Goal: Task Accomplishment & Management: Manage account settings

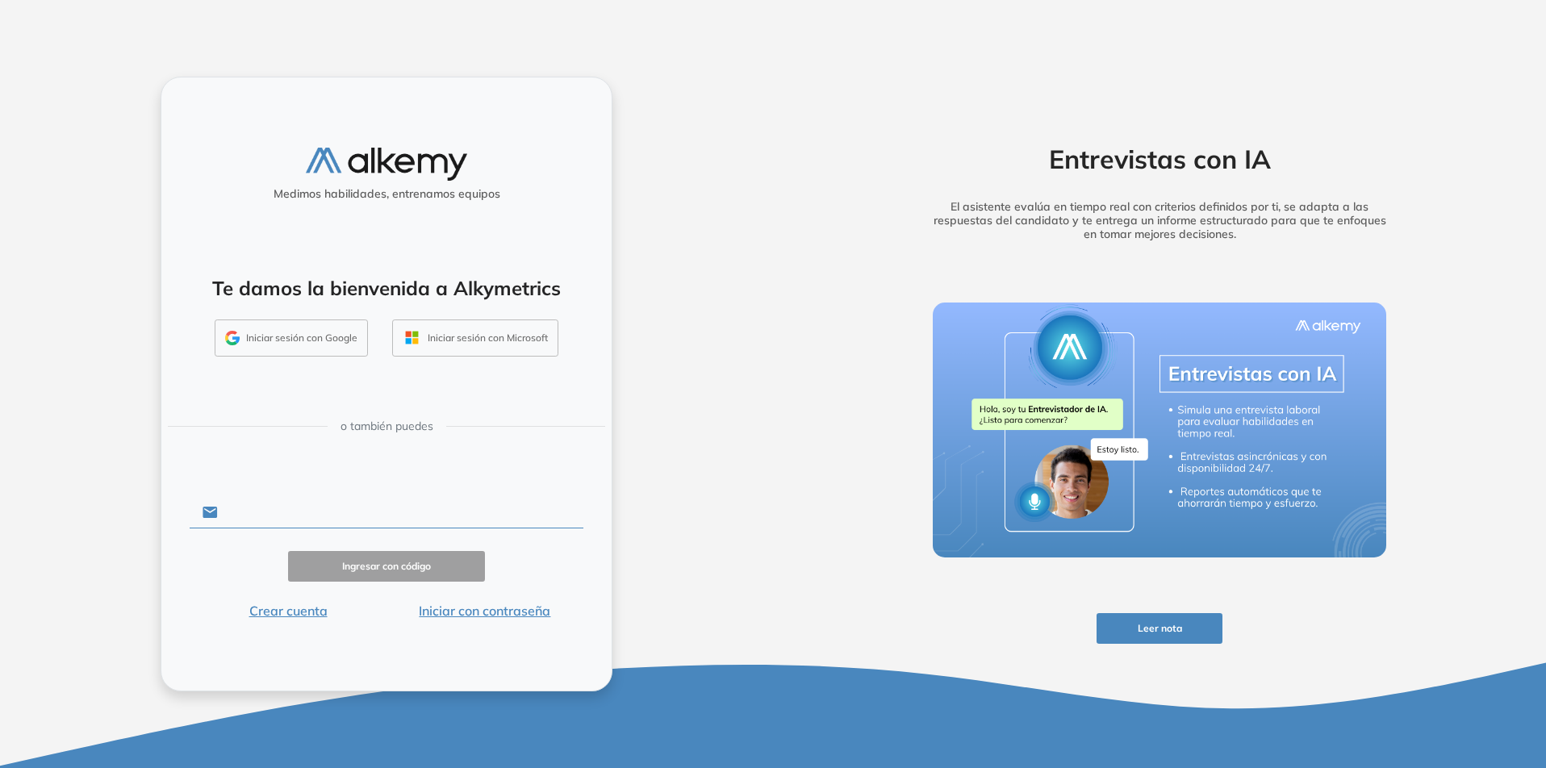
click at [244, 518] on input "text" at bounding box center [400, 512] width 365 height 31
type input "**********"
click at [371, 569] on button "Ingresar con código" at bounding box center [386, 566] width 197 height 31
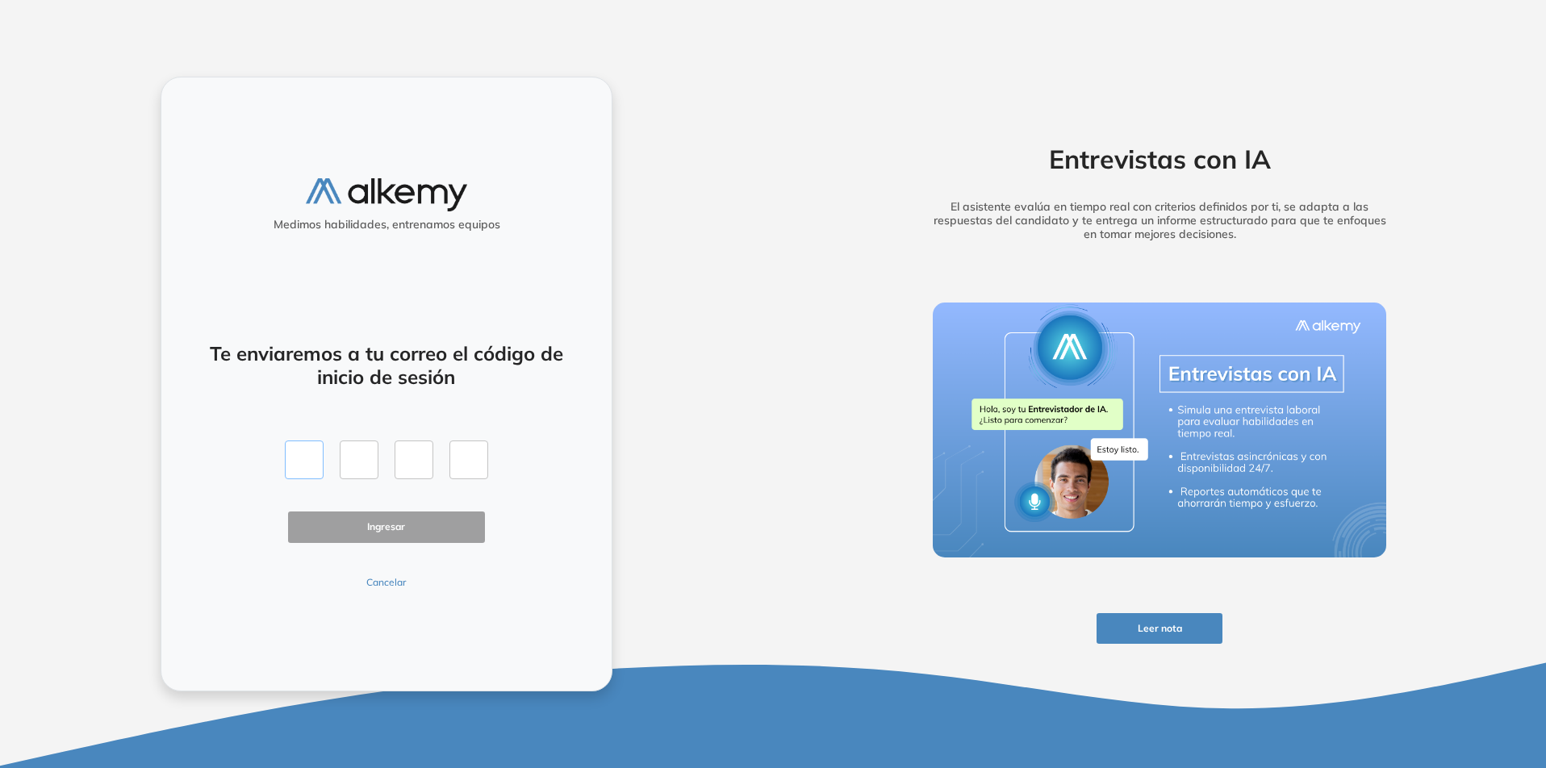
click at [297, 475] on input "text" at bounding box center [304, 459] width 39 height 39
type input "*"
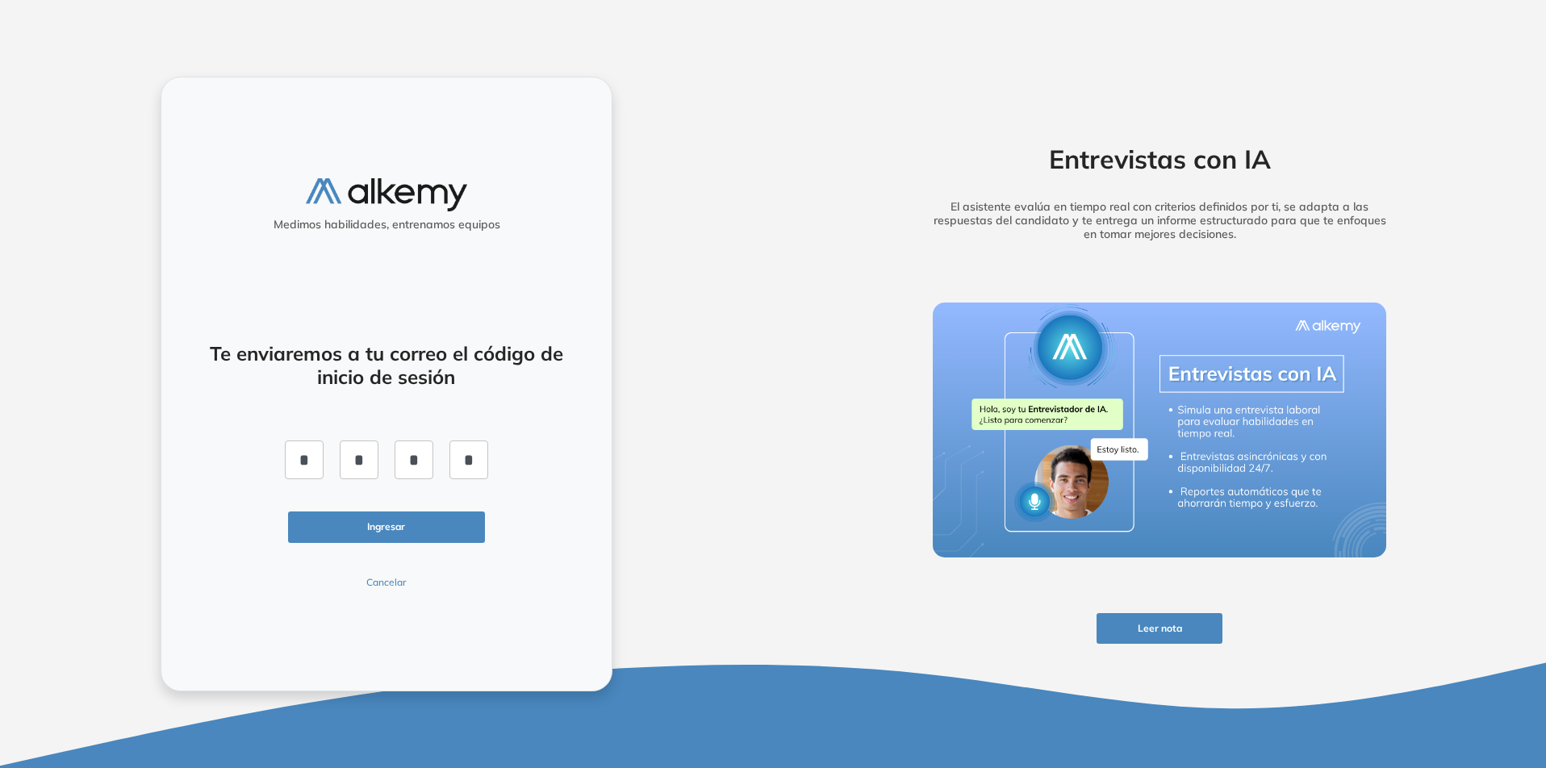
click at [345, 519] on button "Ingresar" at bounding box center [386, 526] width 197 height 31
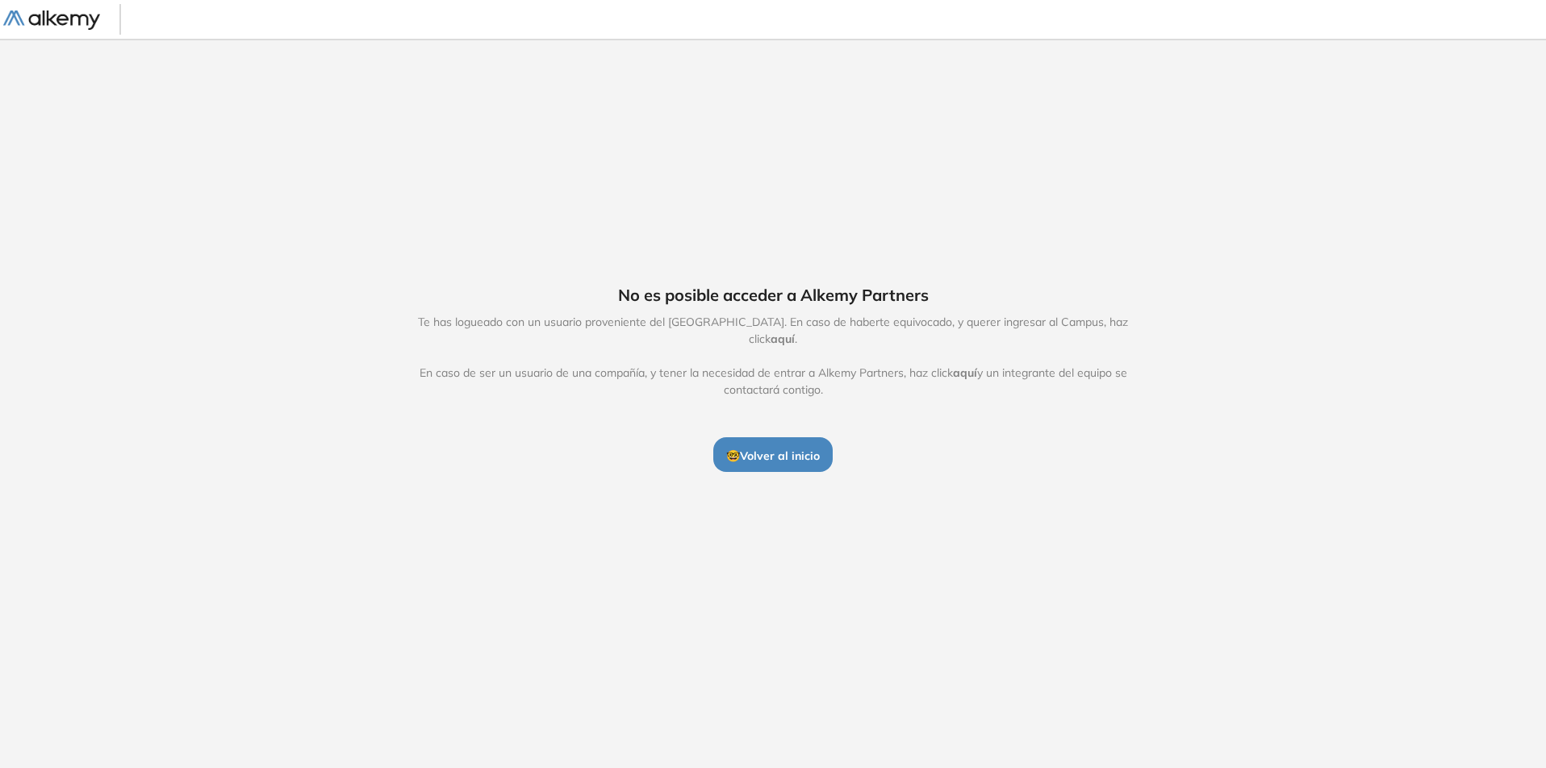
click at [763, 437] on button "🤓 Volver al inicio" at bounding box center [772, 454] width 119 height 34
